Goal: Check status: Check status

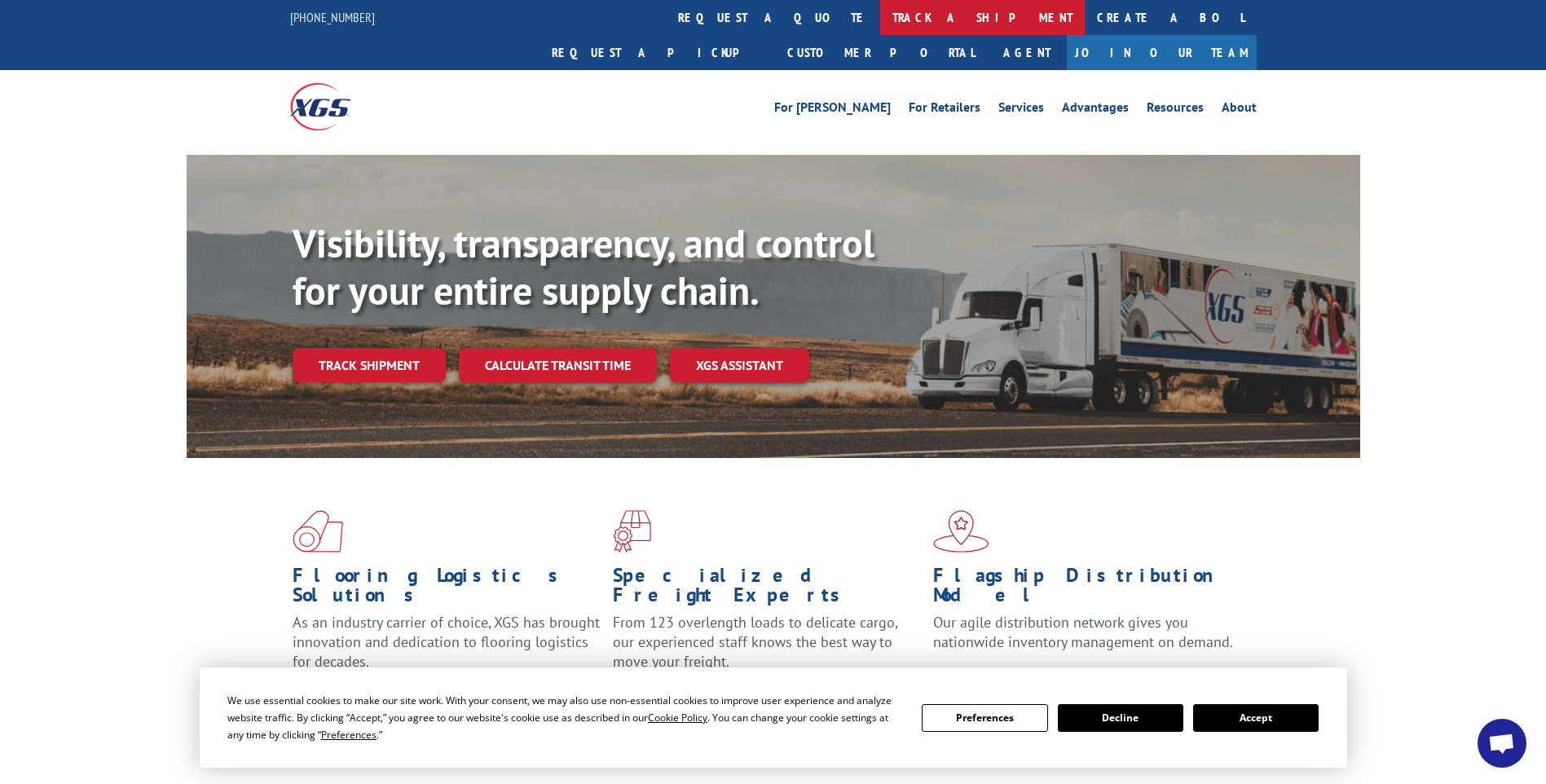
click at [881, 16] on link "track a shipment" at bounding box center [983, 18] width 205 height 35
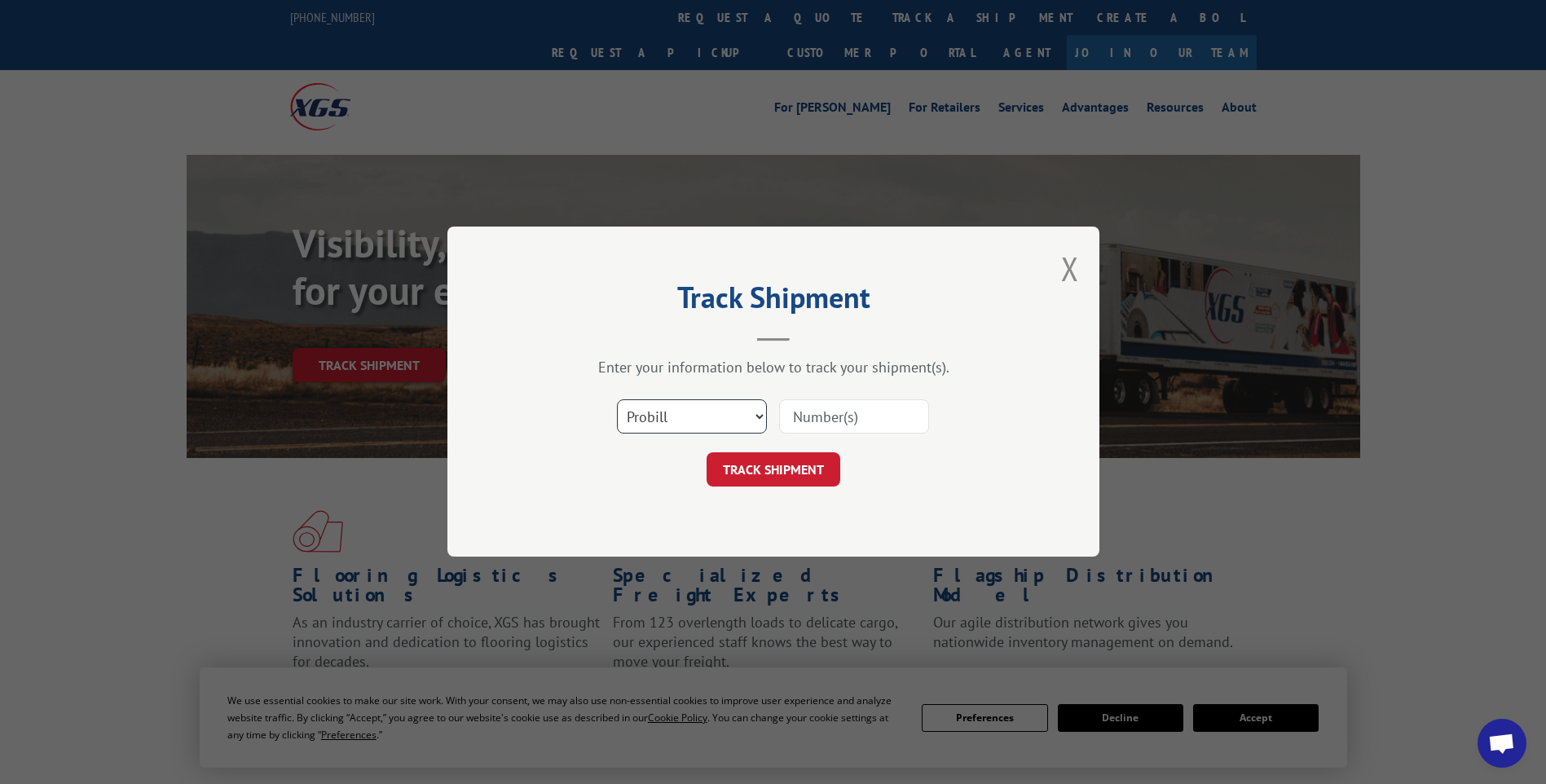
click at [756, 413] on select "Select category... Probill BOL PO" at bounding box center [692, 417] width 150 height 35
select select "bol"
click at [617, 400] on select "Select category... Probill BOL PO" at bounding box center [692, 417] width 150 height 35
click at [828, 416] on input at bounding box center [854, 417] width 150 height 35
type input "6200037145"
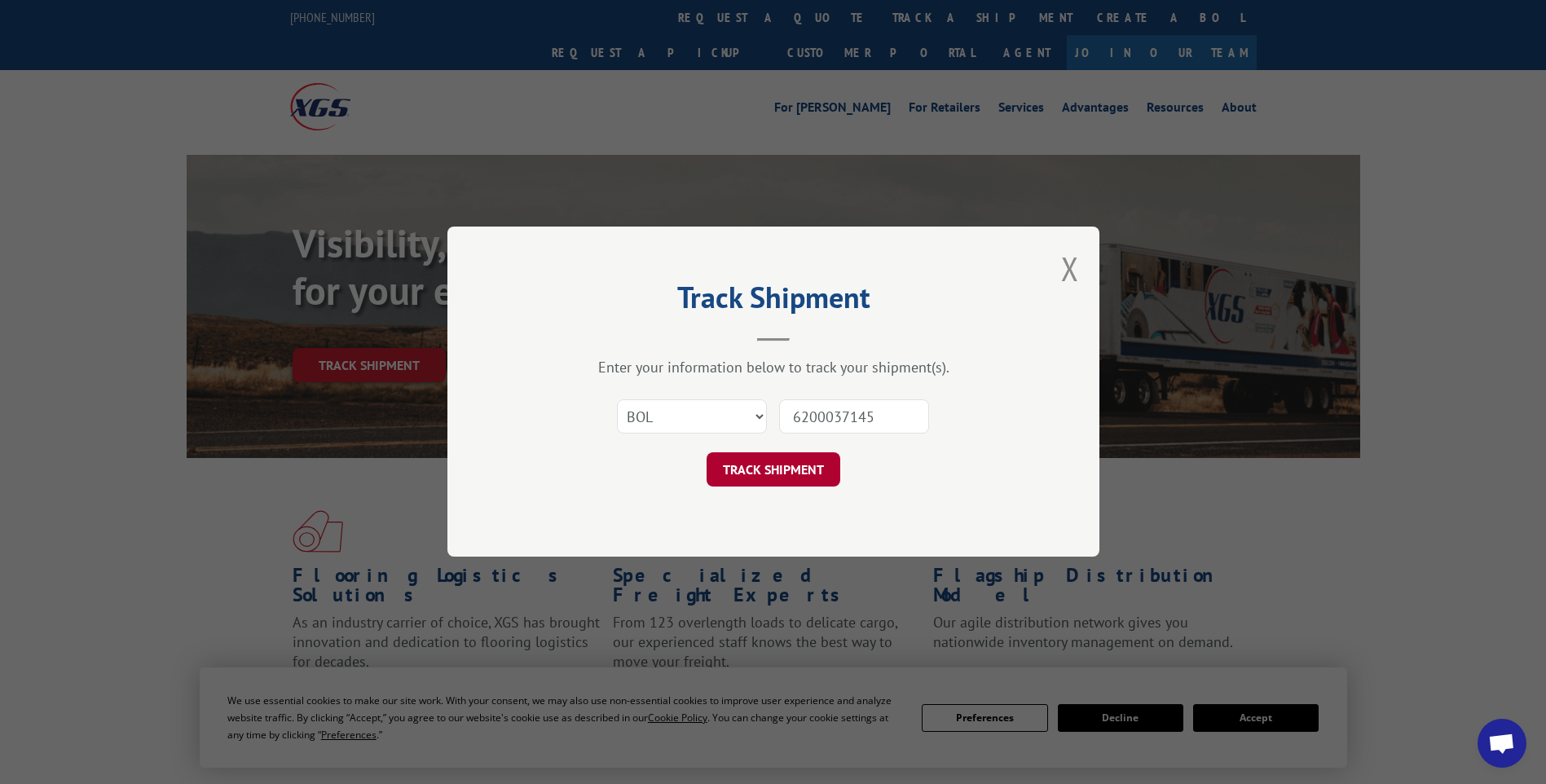
click at [792, 464] on button "TRACK SHIPMENT" at bounding box center [773, 470] width 133 height 35
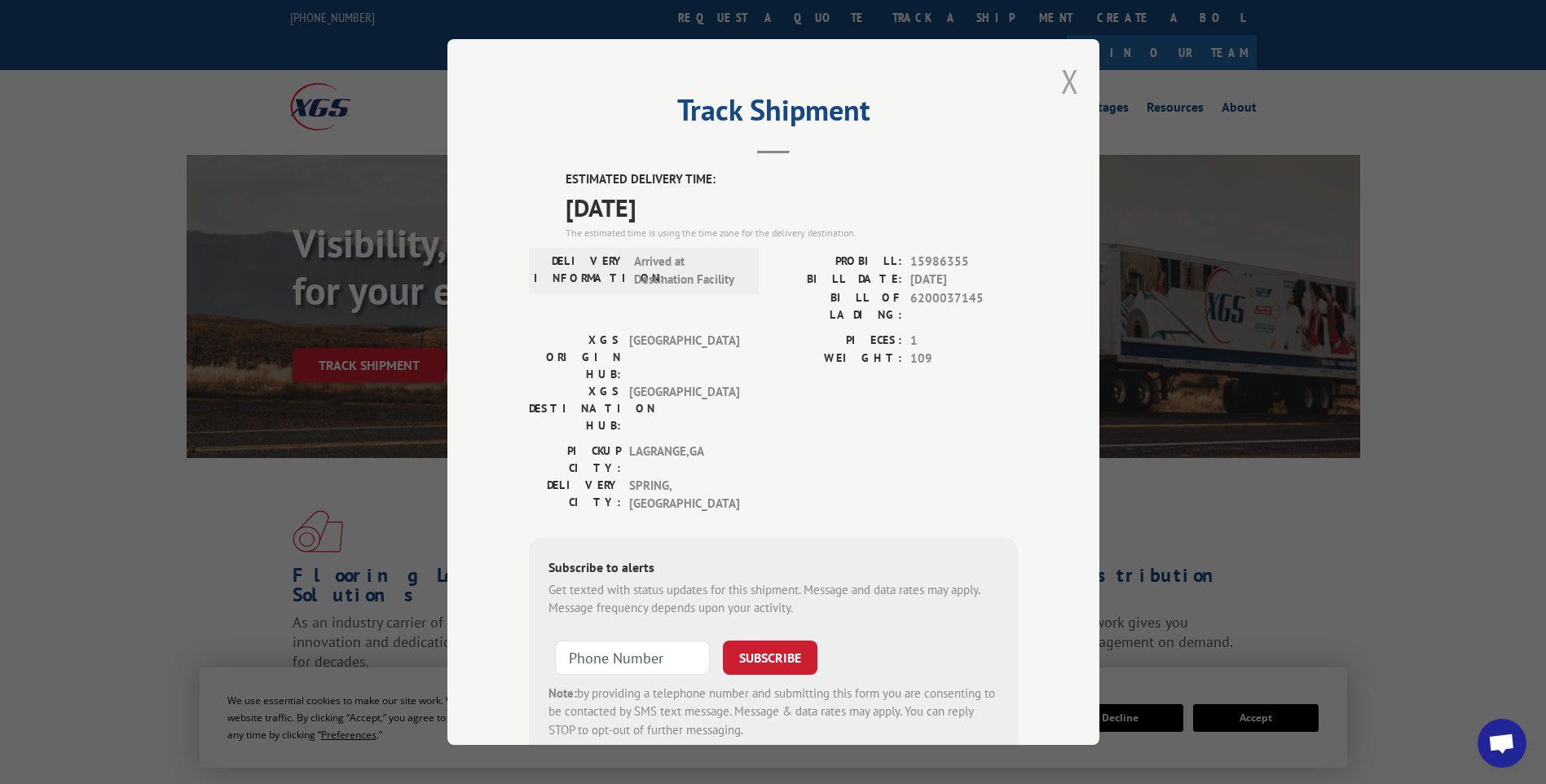
click at [1066, 78] on button "Close modal" at bounding box center [1069, 81] width 18 height 43
